Goal: Register for event/course

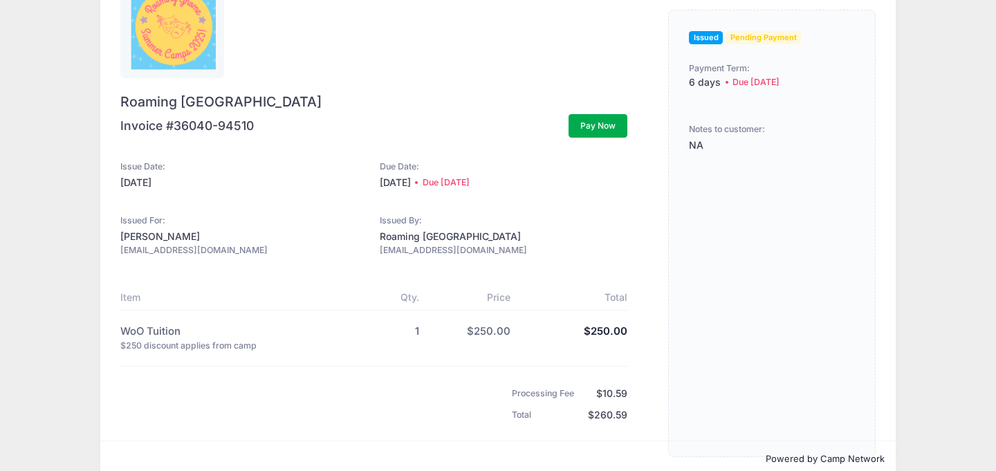
scroll to position [85, 0]
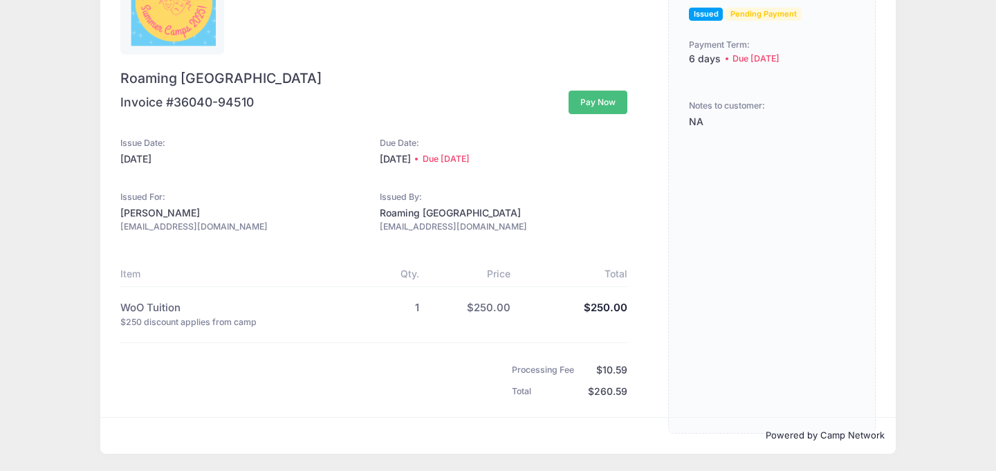
click at [590, 105] on button "Pay Now" at bounding box center [597, 103] width 59 height 24
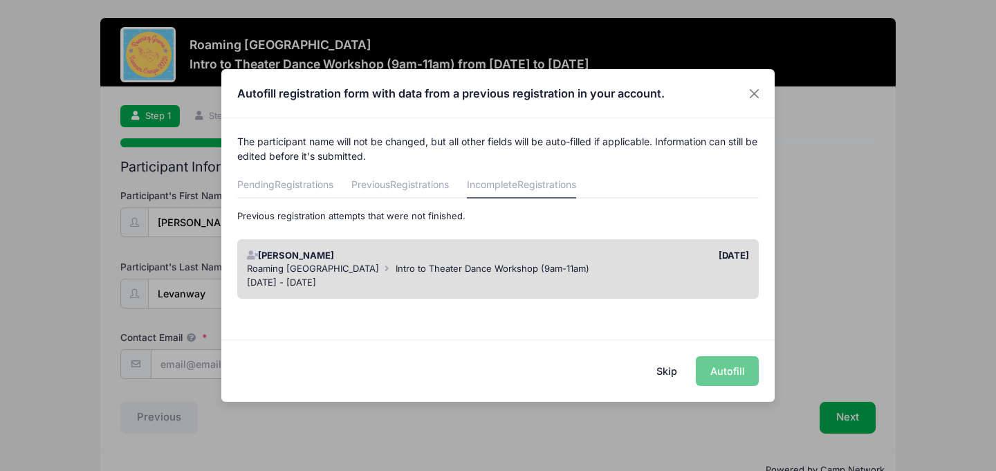
click at [635, 271] on div "Roaming Gnome Theatre Intro to Theater Dance Workshop (9am-11am)" at bounding box center [498, 269] width 503 height 14
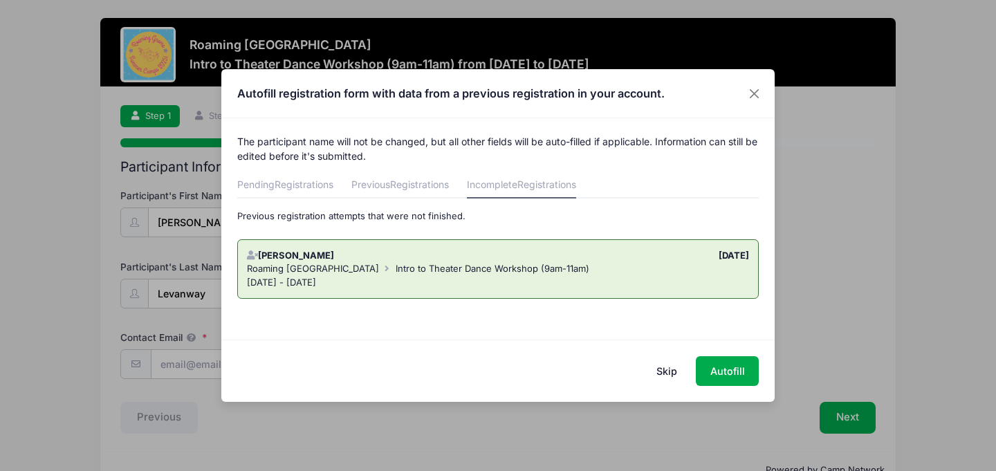
click at [670, 368] on button "Skip" at bounding box center [666, 371] width 49 height 30
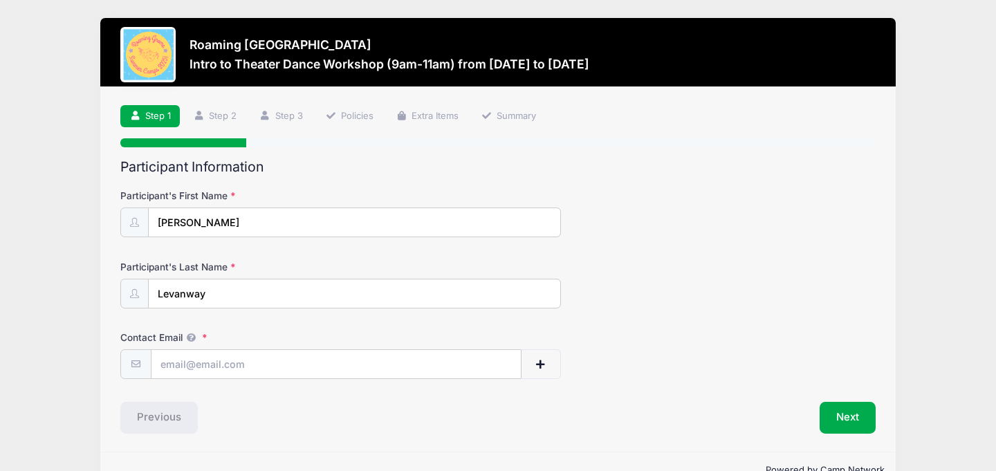
scroll to position [35, 0]
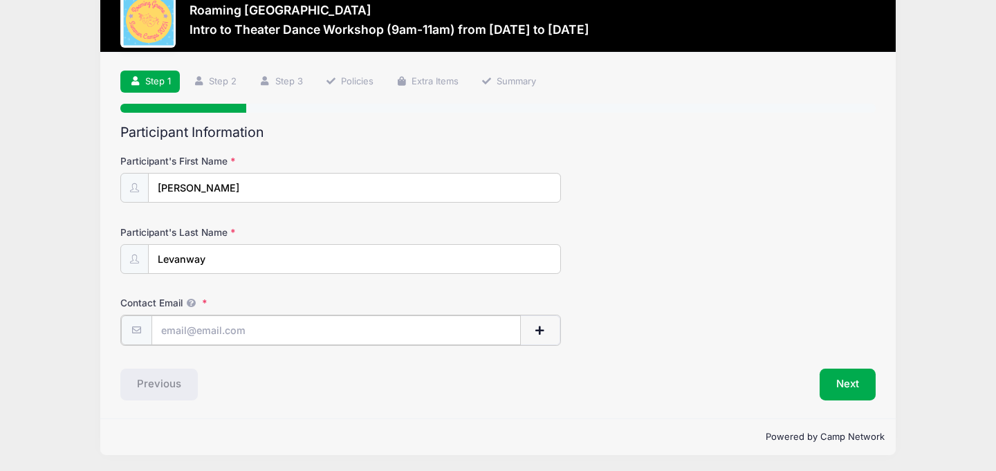
click at [201, 326] on input "Contact Email" at bounding box center [336, 330] width 370 height 30
type input "[EMAIL_ADDRESS][DOMAIN_NAME]"
click at [849, 384] on button "Next" at bounding box center [847, 383] width 56 height 32
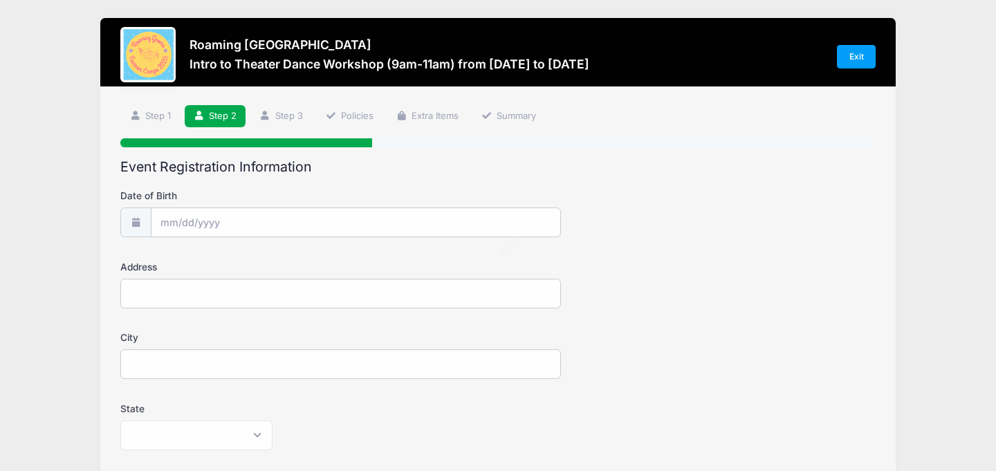
scroll to position [0, 0]
click at [173, 218] on input "Date of Birth" at bounding box center [355, 223] width 409 height 30
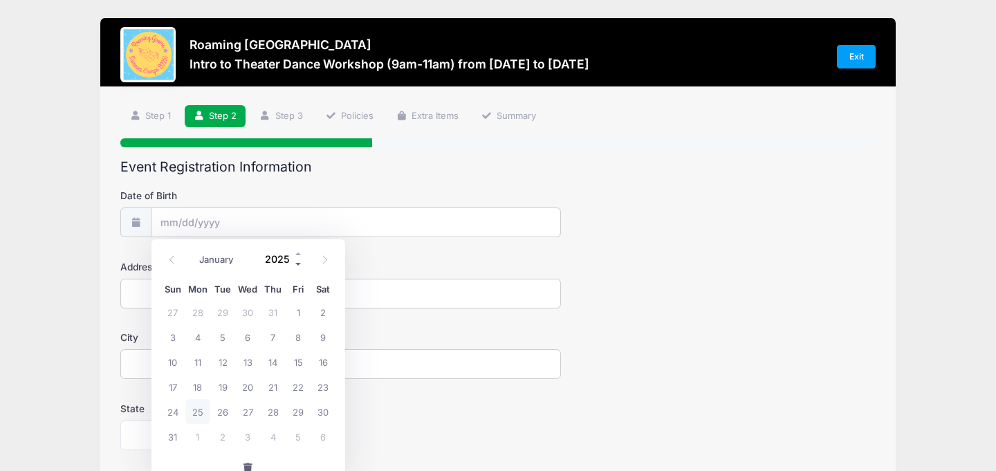
click at [295, 263] on span at bounding box center [299, 264] width 10 height 10
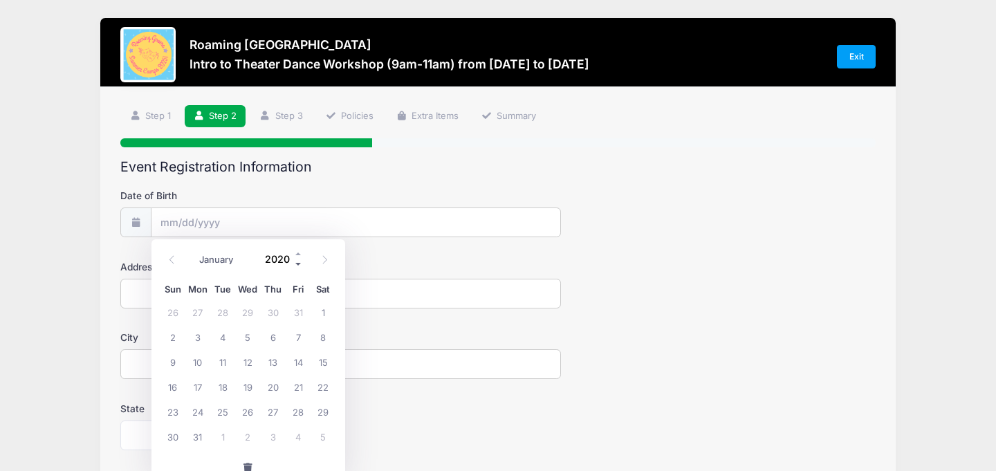
click at [295, 263] on span at bounding box center [299, 264] width 10 height 10
click at [296, 253] on span at bounding box center [299, 254] width 10 height 10
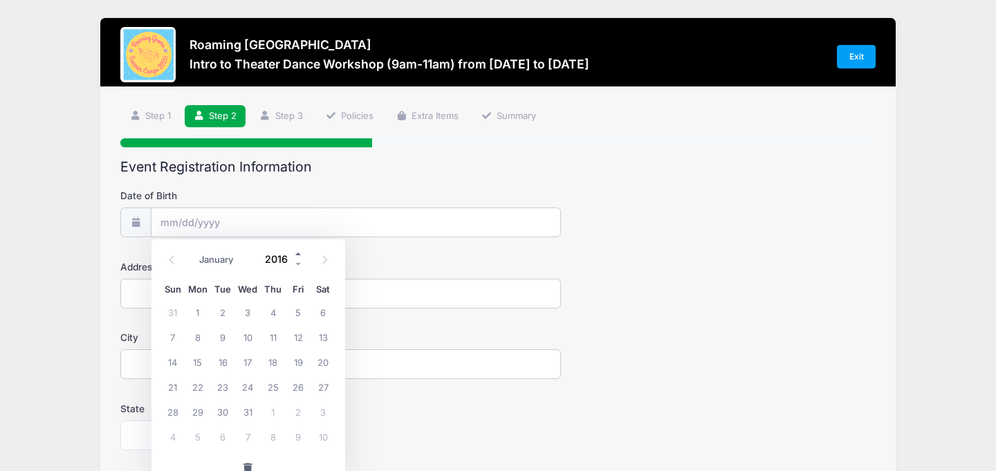
type input "2017"
click at [226, 263] on select "January February March April May June July August September October November De…" at bounding box center [224, 260] width 62 height 18
select select "1"
click at [223, 386] on span "21" at bounding box center [222, 386] width 25 height 25
type input "02/21/2017"
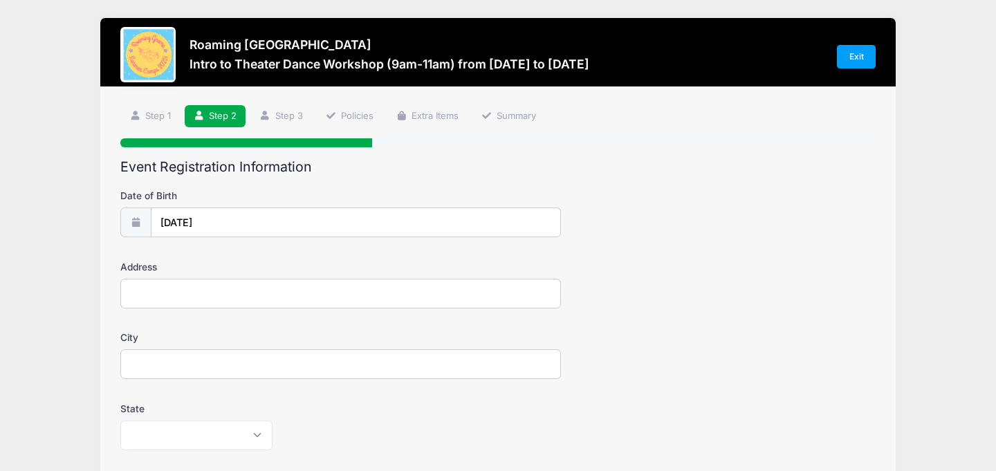
click at [165, 297] on input "Address" at bounding box center [340, 294] width 440 height 30
type input "764 South Williams Street"
type input "Denver"
select select "CO"
type input "80209"
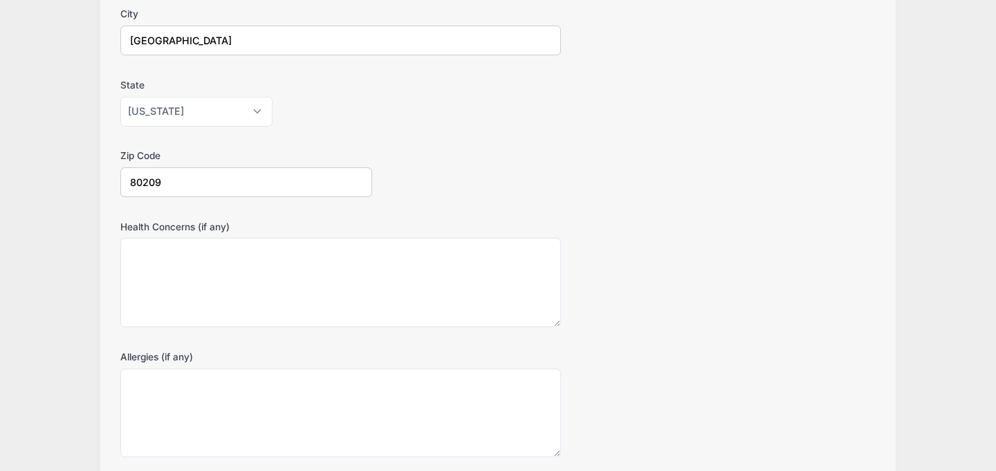
scroll to position [365, 0]
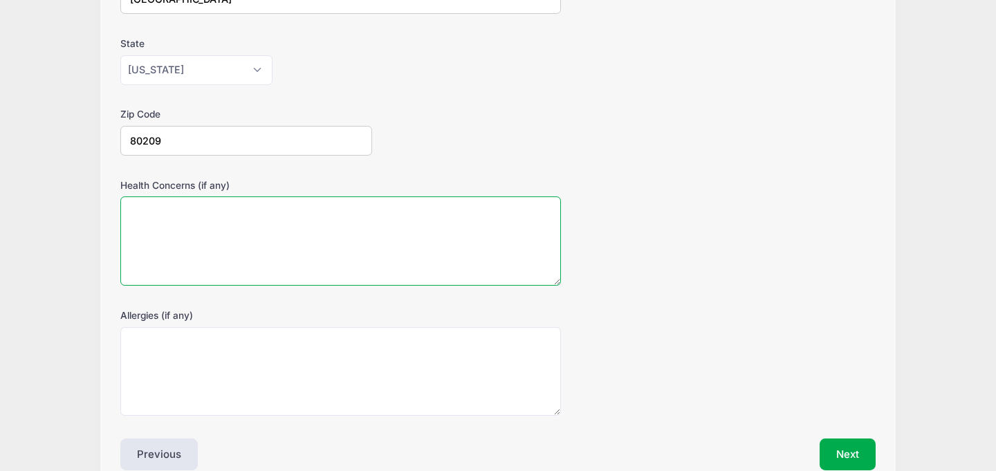
click at [192, 225] on textarea "Health Concerns (if any)" at bounding box center [340, 240] width 440 height 89
type textarea "none"
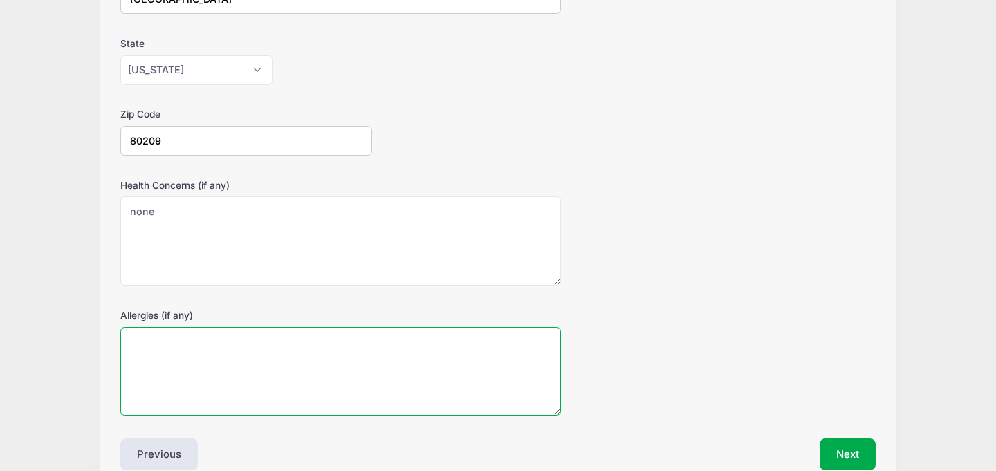
click at [204, 347] on textarea "Allergies (if any)" at bounding box center [340, 371] width 440 height 89
type textarea "none"
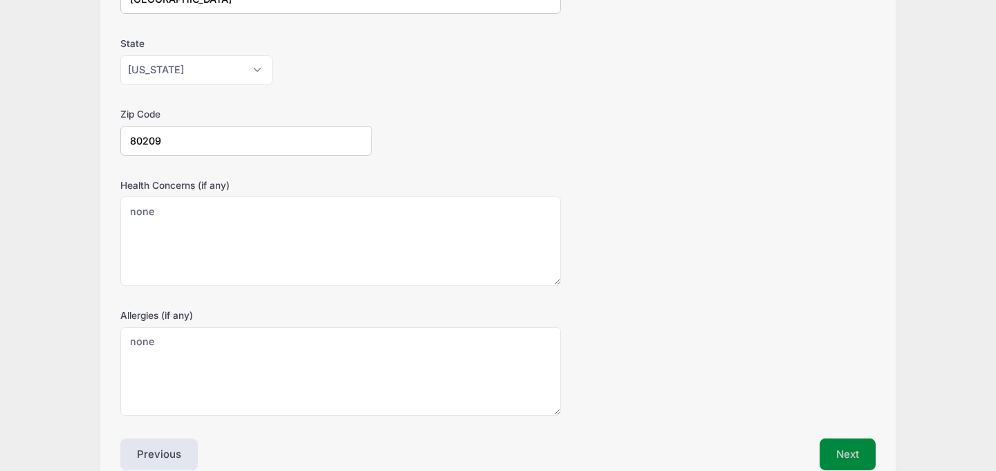
click at [846, 445] on button "Next" at bounding box center [847, 454] width 56 height 32
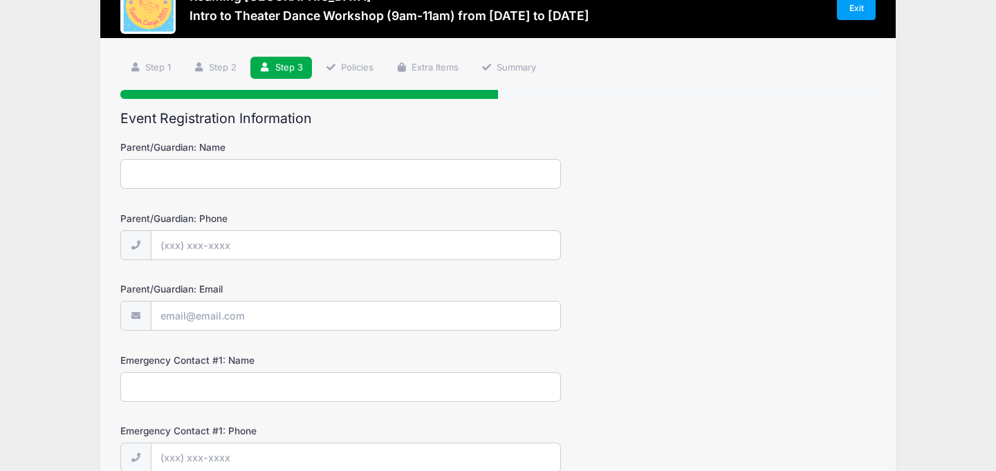
scroll to position [165, 0]
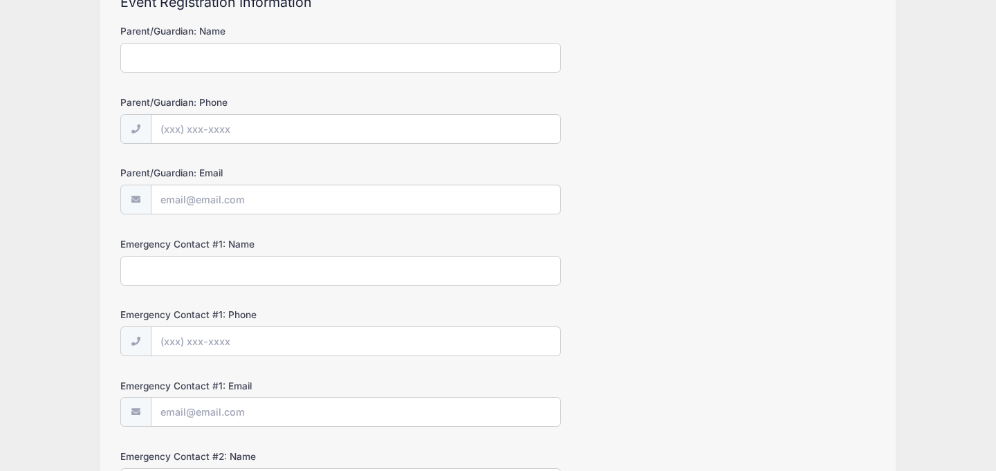
click at [199, 62] on input "Parent/Guardian: Name" at bounding box center [340, 58] width 440 height 30
type input "Natalie Levanway"
click at [165, 134] on input "Parent/Guardian: Phone" at bounding box center [355, 130] width 409 height 30
type input "(769) 232-3755"
click at [169, 209] on input "Parent/Guardian: Email" at bounding box center [355, 200] width 409 height 30
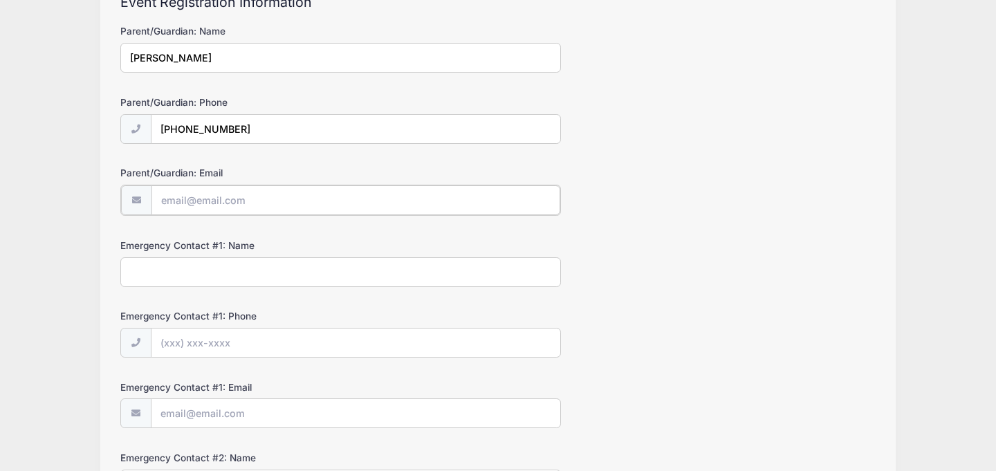
type input "[EMAIL_ADDRESS][DOMAIN_NAME]"
click at [155, 274] on input "Emergency Contact #1: Name" at bounding box center [340, 271] width 440 height 30
type input "7692323755"
click at [212, 345] on input "Emergency Contact #1: Phone" at bounding box center [355, 342] width 409 height 30
drag, startPoint x: 197, startPoint y: 270, endPoint x: 118, endPoint y: 265, distance: 79.7
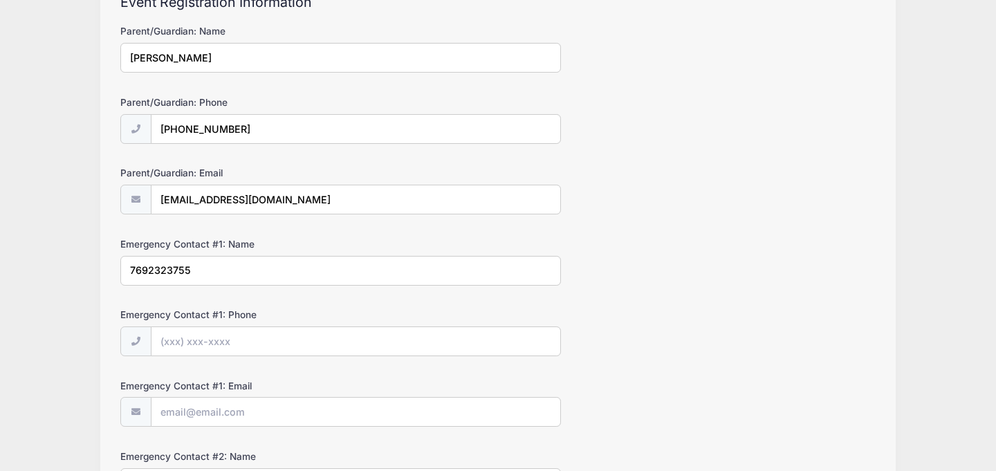
click at [118, 265] on div "Step 3 /7 Step 1 Step 2 Step 3 Policies Extra Items Summary Participant Informa…" at bounding box center [497, 318] width 795 height 790
click at [164, 339] on input "Emergency Contact #1: Phone" at bounding box center [355, 342] width 409 height 30
paste input "(769) 232-3755"
type input "(769) 232-3755"
click at [152, 270] on input "Emergency Contact #1: Name" at bounding box center [340, 271] width 440 height 30
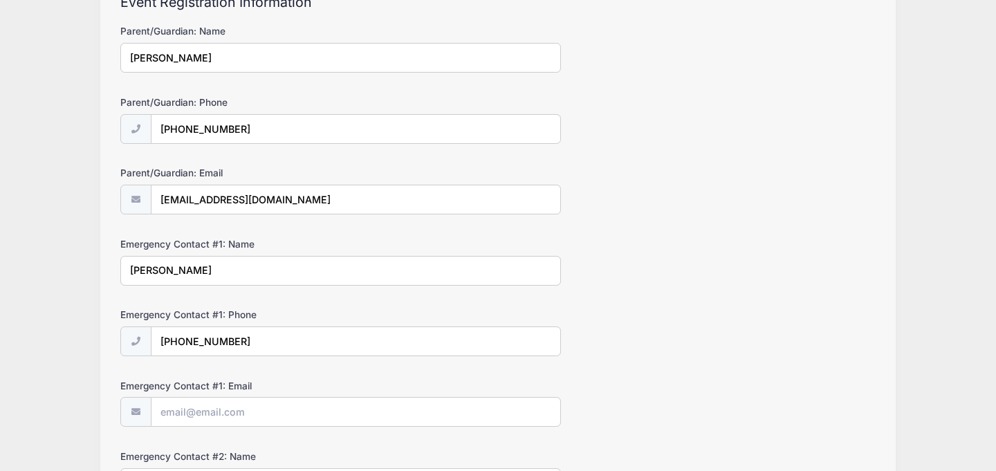
type input "Natalie Levanway"
click at [55, 362] on div "Roaming Gnome Theatre Intro to Theater Dance Workshop (9am-11am) from 09/06 to …" at bounding box center [498, 300] width 954 height 931
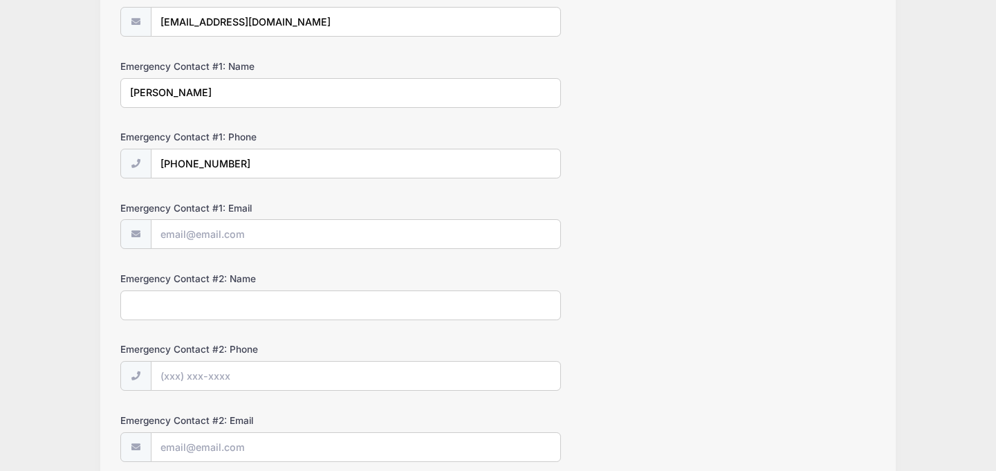
scroll to position [349, 0]
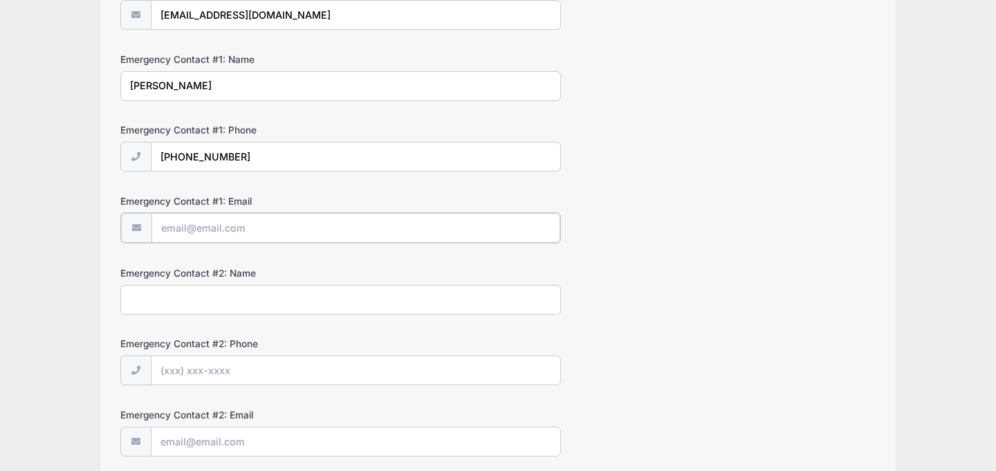
click at [163, 230] on input "Emergency Contact #1: Email" at bounding box center [355, 228] width 409 height 30
type input "[EMAIL_ADDRESS][DOMAIN_NAME]"
click at [156, 304] on input "Emergency Contact #2: Name" at bounding box center [340, 298] width 440 height 30
type input "Drew Levanway"
click at [173, 371] on input "Emergency Contact #2: Phone" at bounding box center [355, 370] width 409 height 30
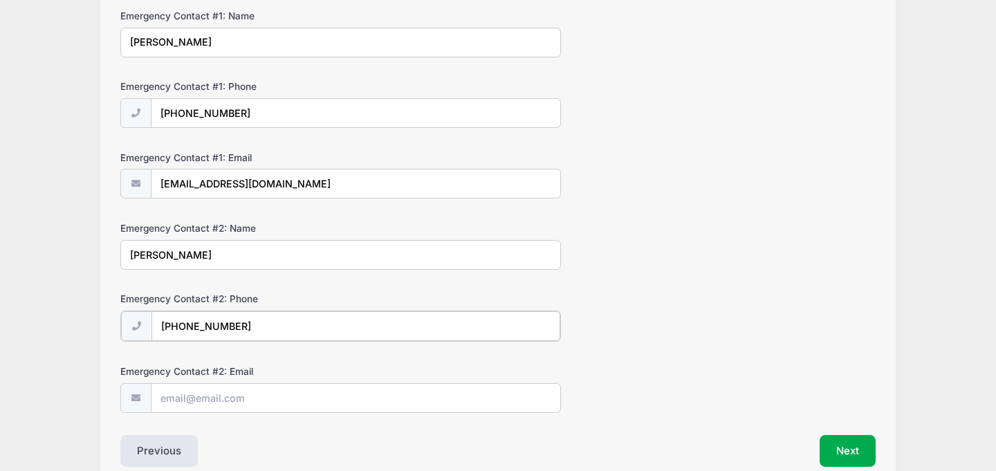
scroll to position [460, 0]
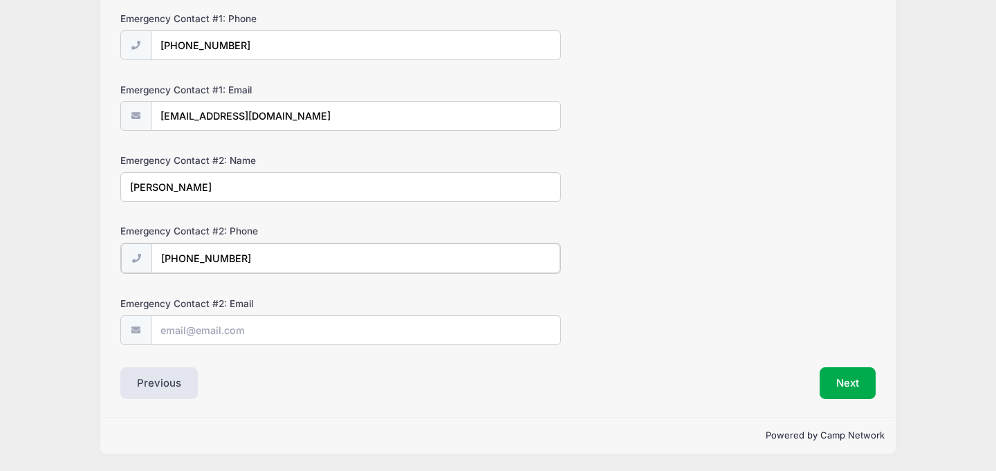
type input "(602) 927-3201"
click at [167, 328] on input "Emergency Contact #2: Email" at bounding box center [355, 330] width 409 height 30
type input "drewlevanway@gmail.com"
click at [859, 377] on button "Next" at bounding box center [847, 382] width 56 height 32
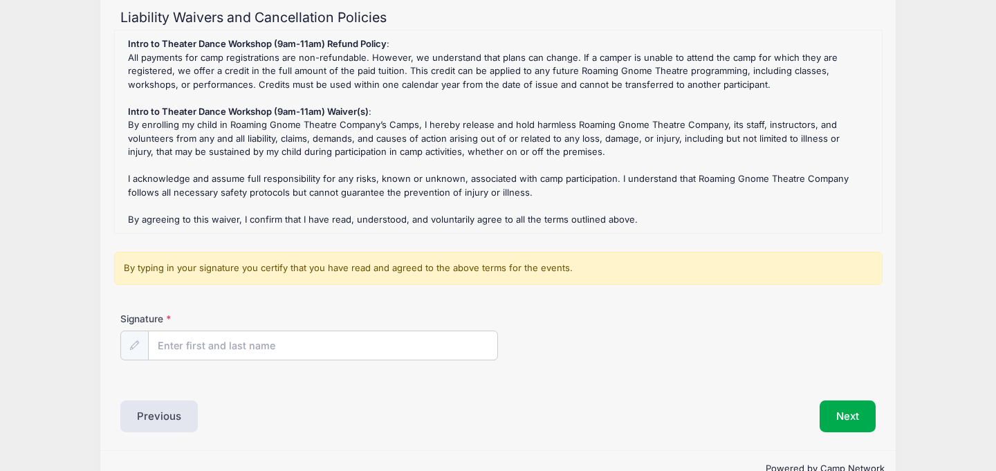
scroll to position [183, 0]
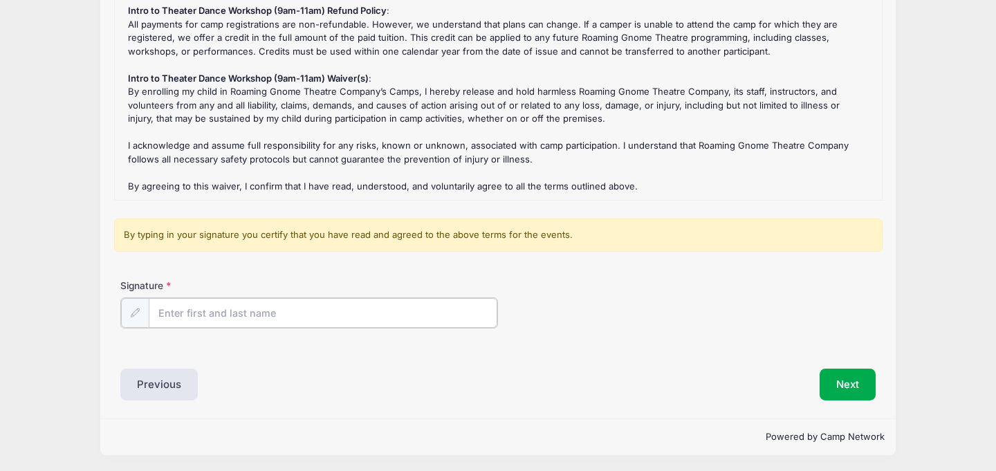
click at [176, 314] on input "Signature" at bounding box center [323, 313] width 348 height 30
type input "Natalie Levanway"
click at [852, 380] on button "Next" at bounding box center [847, 383] width 56 height 32
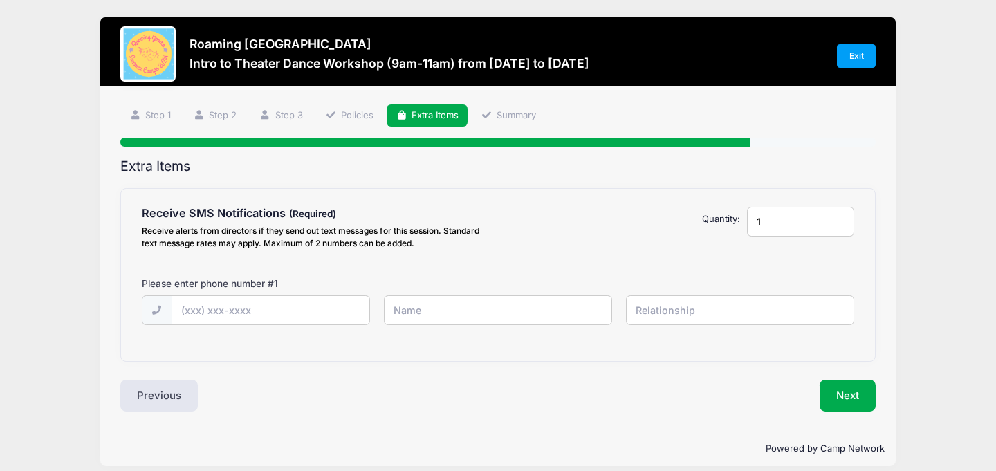
scroll to position [0, 0]
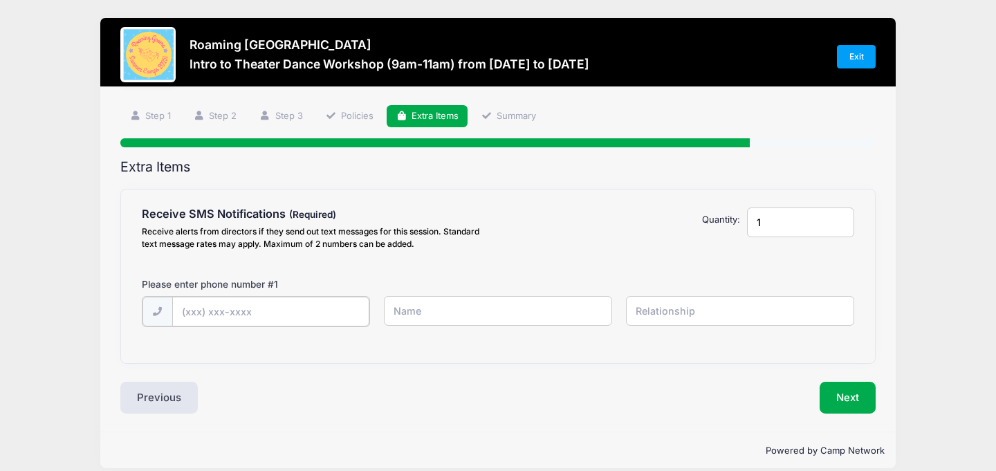
click at [0, 0] on input "text" at bounding box center [0, 0] width 0 height 0
type input "(769) 232-3755"
click at [0, 0] on input "text" at bounding box center [0, 0] width 0 height 0
type input "Natalie Levanway"
click at [0, 0] on input "text" at bounding box center [0, 0] width 0 height 0
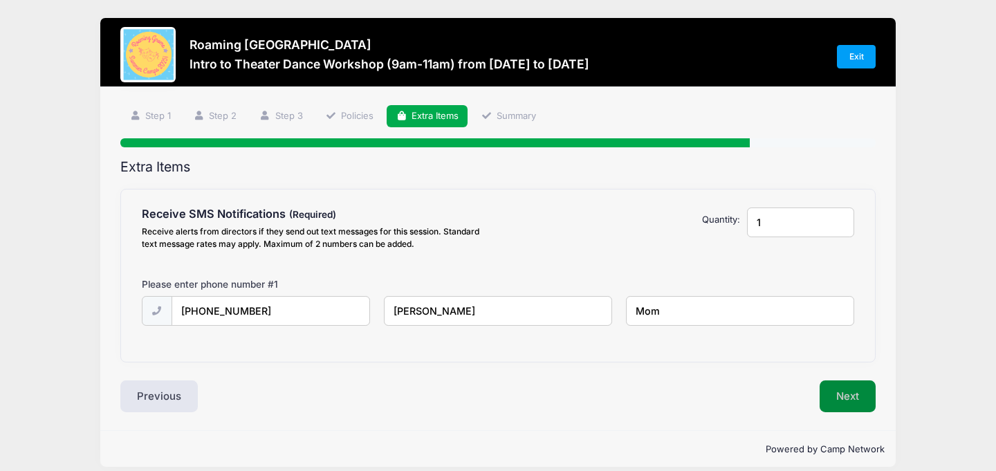
type input "Mom"
click at [841, 402] on button "Next" at bounding box center [847, 396] width 56 height 32
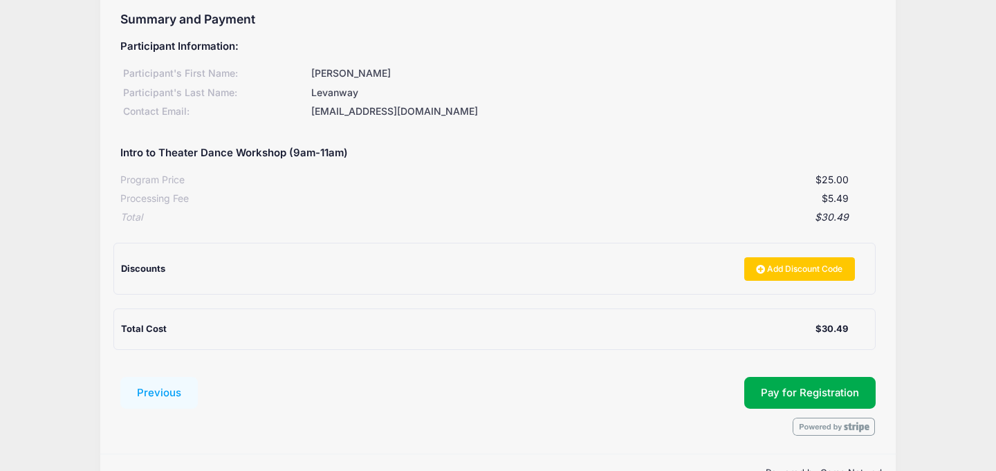
scroll to position [159, 0]
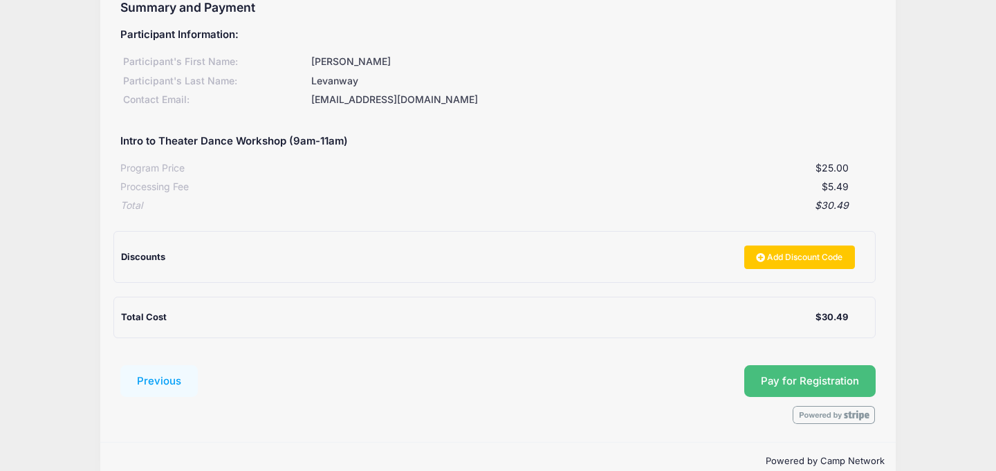
click at [808, 377] on span "Pay for Registration" at bounding box center [810, 381] width 98 height 12
